Goal: Navigation & Orientation: Find specific page/section

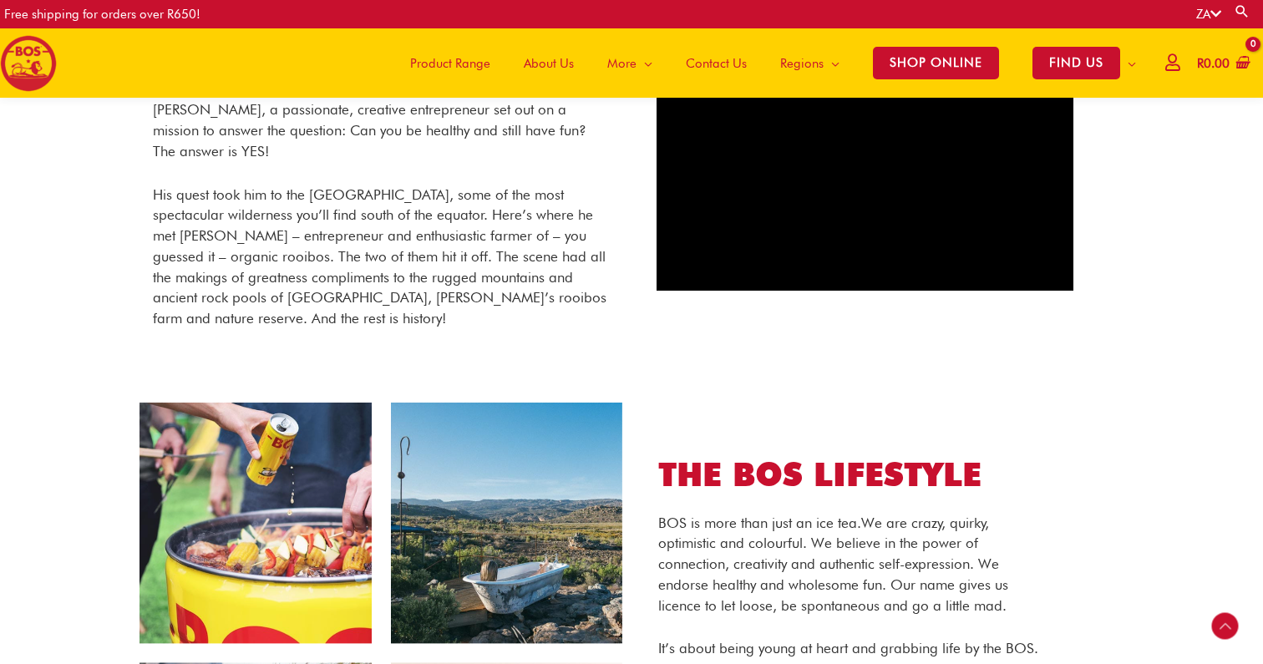
scroll to position [769, 0]
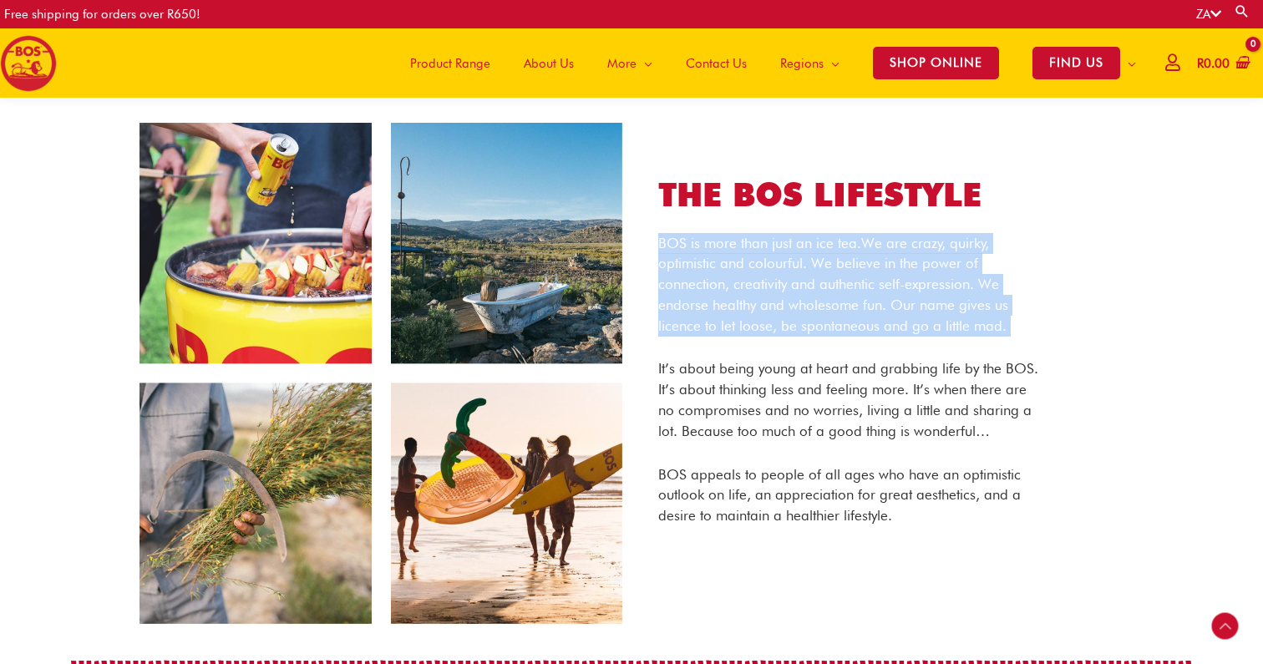
drag, startPoint x: 660, startPoint y: 243, endPoint x: 1048, endPoint y: 340, distance: 400.4
click at [1048, 340] on div "THE BOS LIFESTYLE BOS is more than just an ice tea. We are crazy, quirky, optim…" at bounding box center [850, 374] width 435 height 400
copy p "BOS is more than just an ice tea. We are crazy, quirky, optimistic and colourfu…"
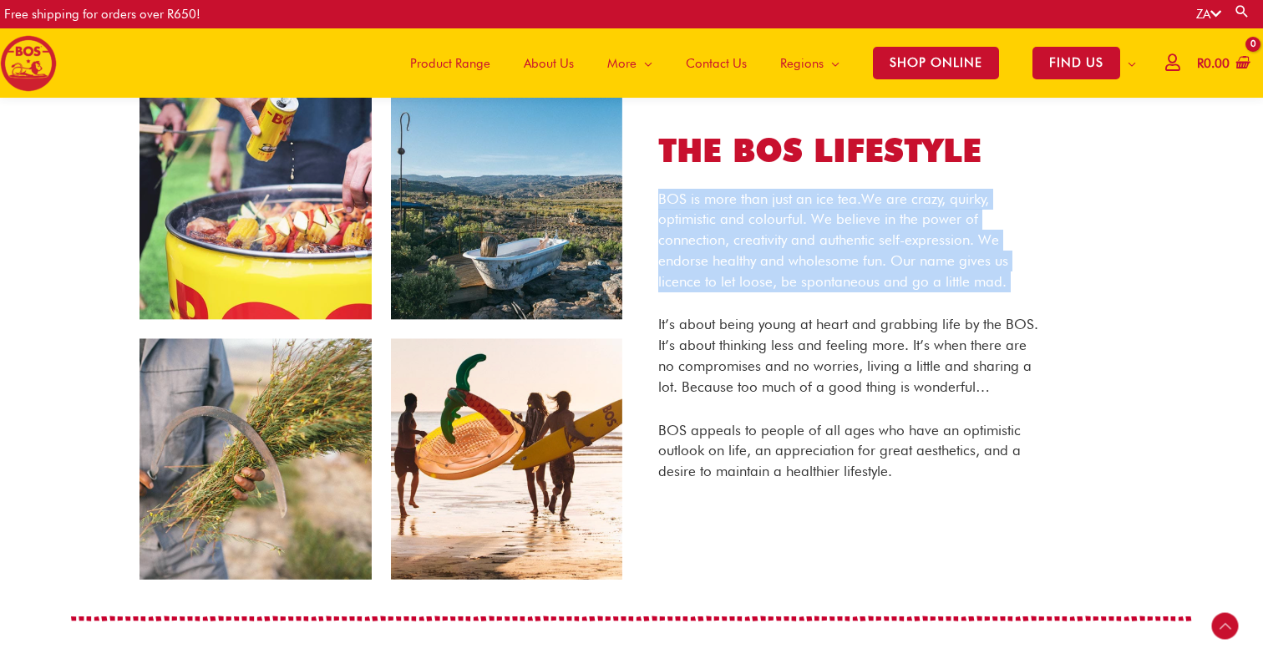
scroll to position [822, 0]
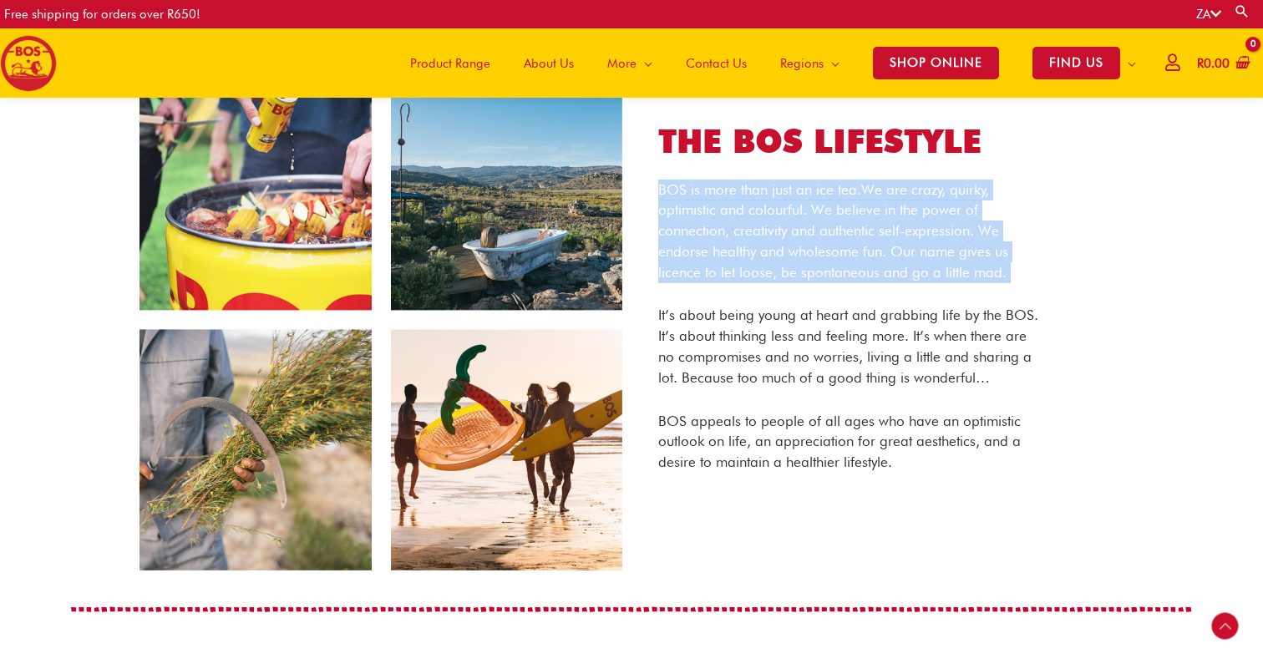
click at [449, 277] on img at bounding box center [381, 321] width 485 height 504
click at [528, 282] on img at bounding box center [381, 321] width 485 height 504
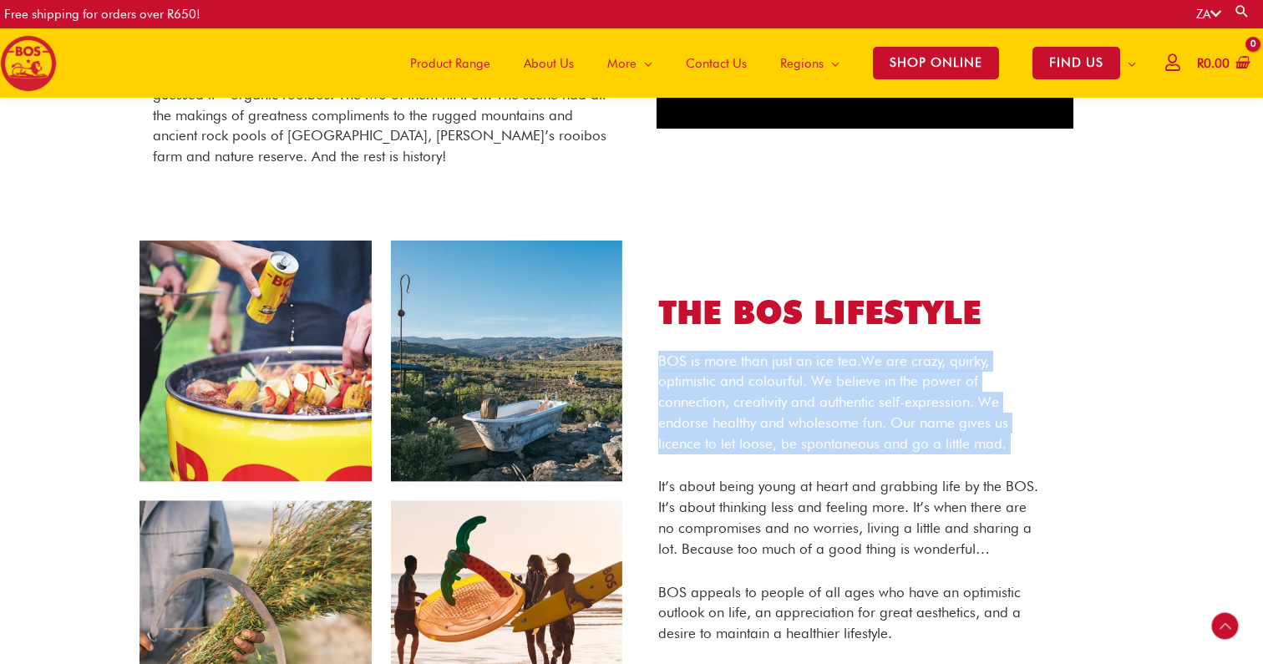
scroll to position [664, 0]
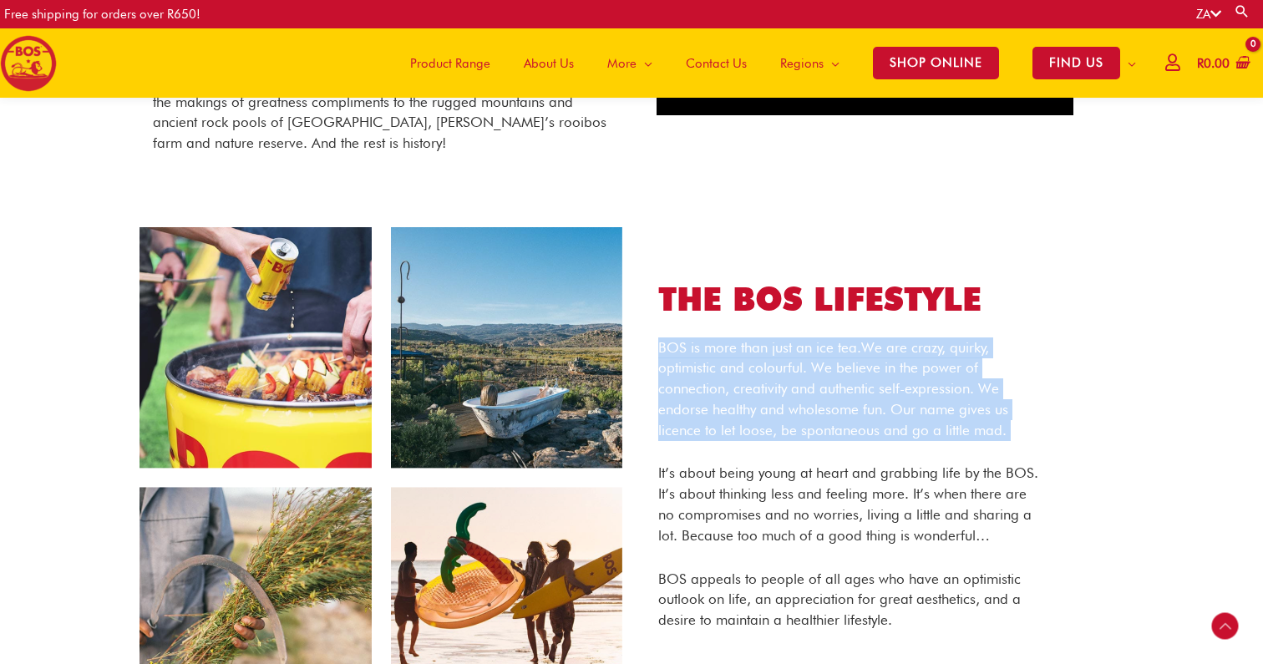
click at [470, 63] on span "Product Range" at bounding box center [450, 63] width 80 height 50
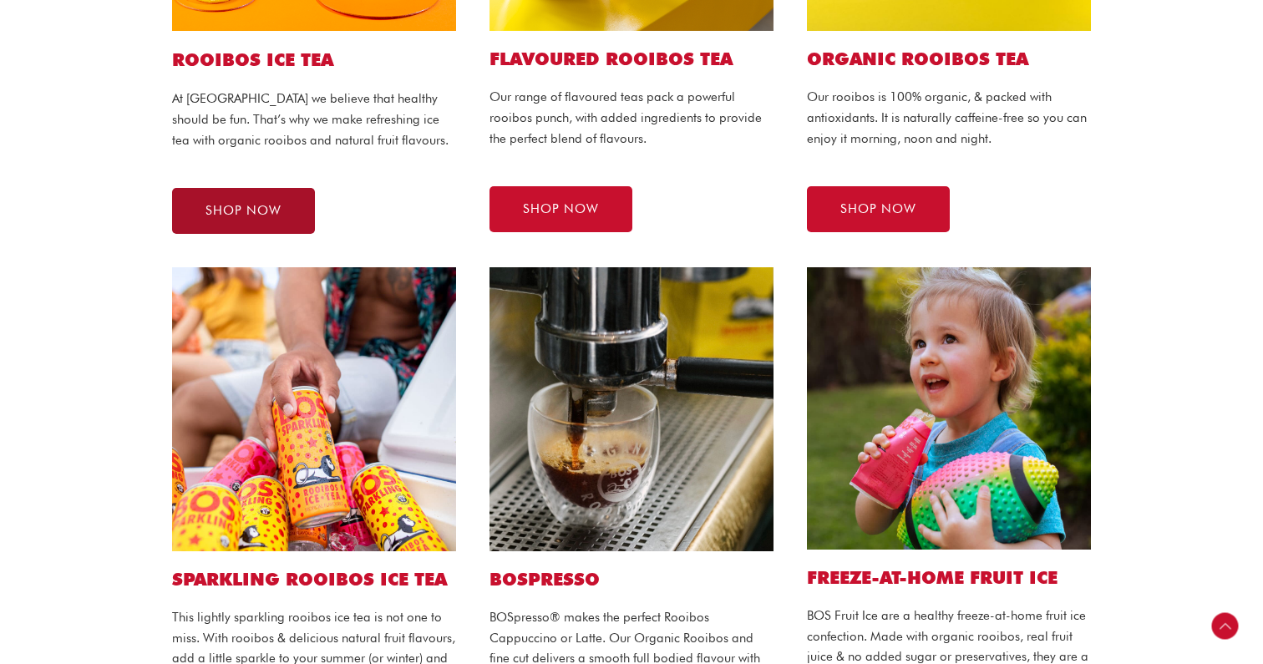
scroll to position [688, 0]
